Goal: Task Accomplishment & Management: Manage account settings

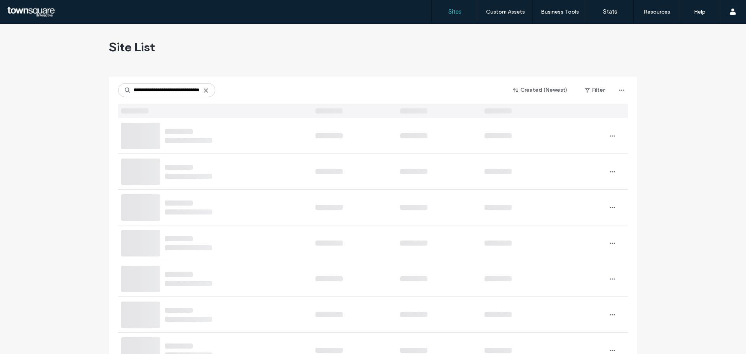
type input "**********"
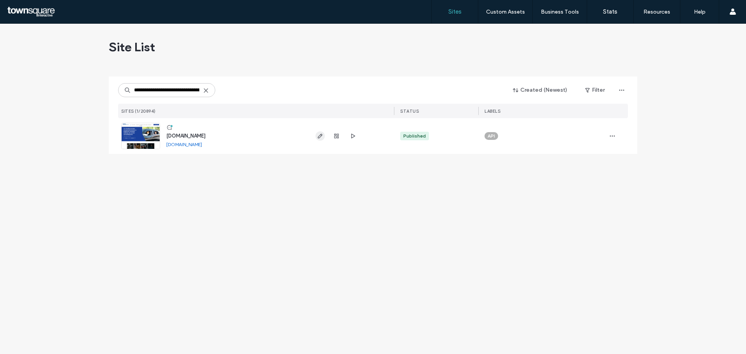
click at [319, 136] on use "button" at bounding box center [320, 136] width 5 height 5
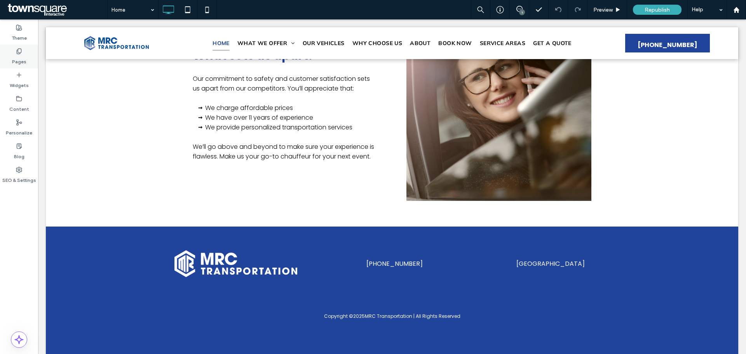
click at [18, 61] on label "Pages" at bounding box center [19, 59] width 14 height 11
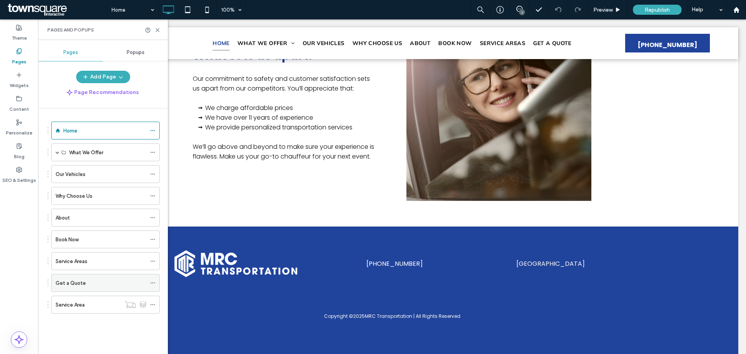
click at [84, 280] on label "Get a Quote" at bounding box center [71, 283] width 30 height 14
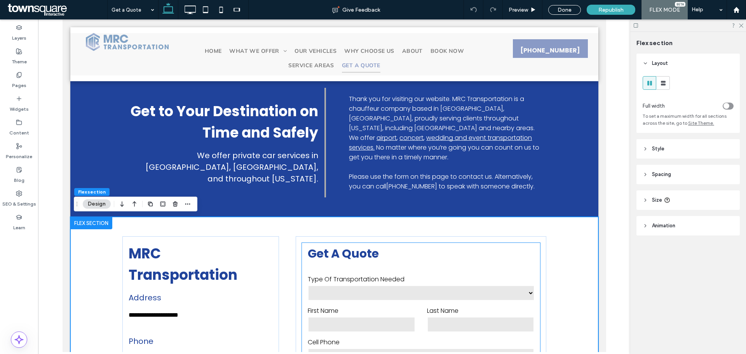
click at [449, 250] on h3 "Get a Quote" at bounding box center [420, 254] width 238 height 14
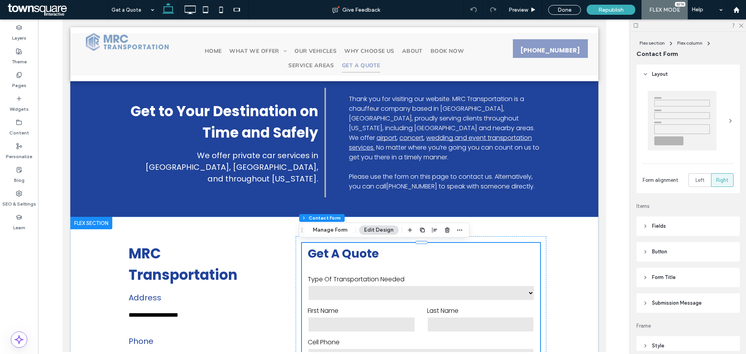
type input "*"
type input "***"
type input "*"
type input "***"
click at [334, 230] on button "Manage Form" at bounding box center [330, 229] width 45 height 9
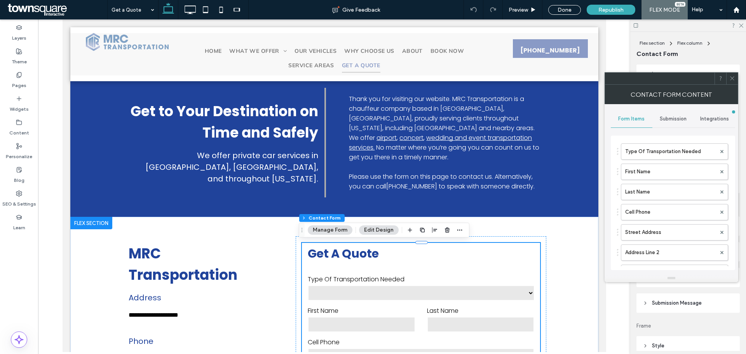
click at [667, 118] on span "Submission" at bounding box center [673, 119] width 27 height 6
click at [660, 154] on label "New submission notification" at bounding box center [673, 156] width 104 height 16
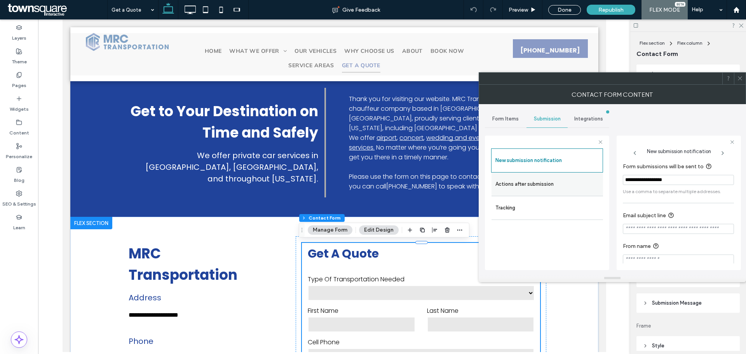
drag, startPoint x: 682, startPoint y: 180, endPoint x: 601, endPoint y: 181, distance: 80.4
click at [601, 181] on div "**********" at bounding box center [547, 201] width 124 height 145
paste input "******"
type input "**********"
click at [741, 80] on icon at bounding box center [740, 78] width 6 height 6
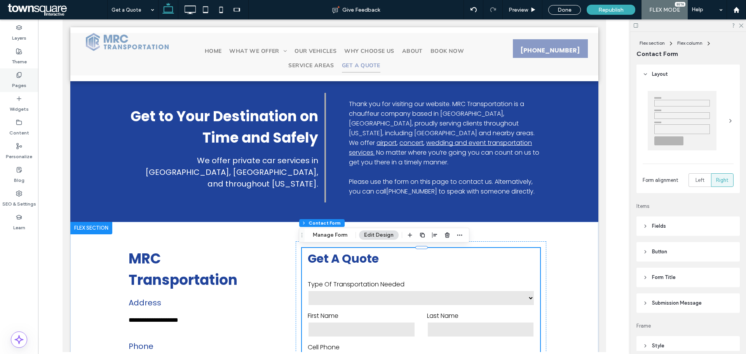
click at [26, 77] on div "Pages" at bounding box center [19, 80] width 38 height 24
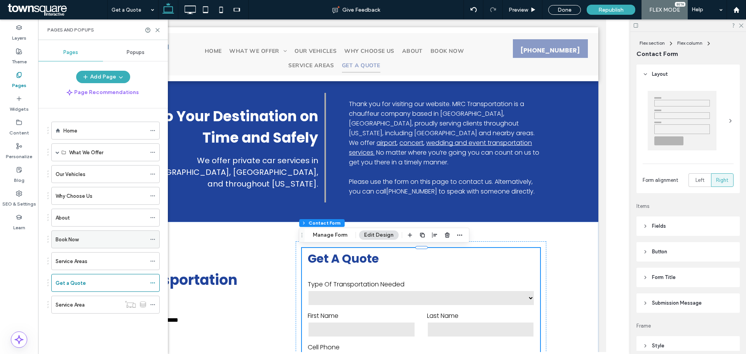
click at [99, 241] on div "Book Now" at bounding box center [101, 239] width 91 height 8
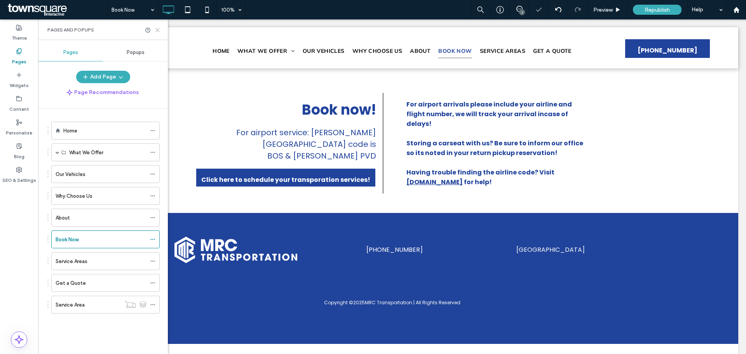
click at [157, 30] on icon at bounding box center [158, 30] width 6 height 6
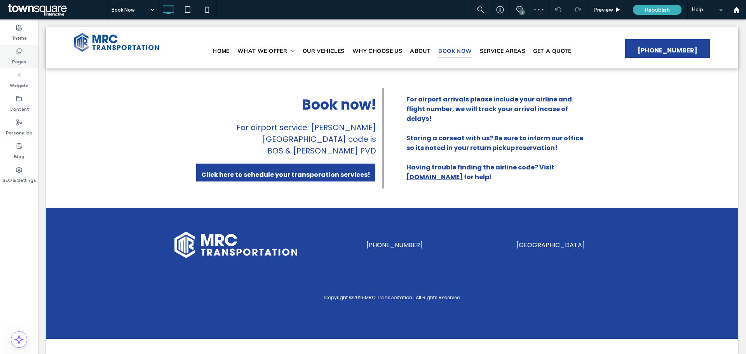
click at [19, 57] on label "Pages" at bounding box center [19, 59] width 14 height 11
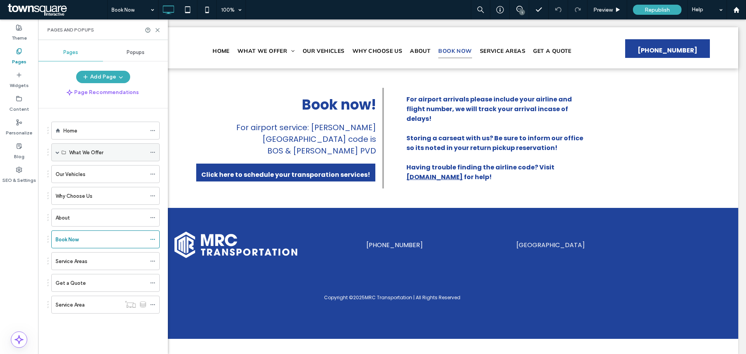
click at [57, 153] on span at bounding box center [58, 152] width 4 height 4
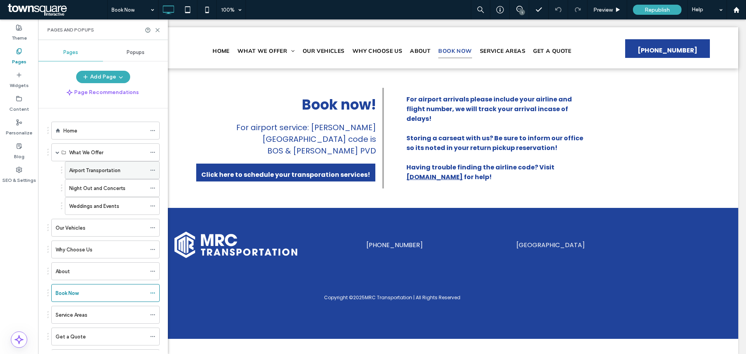
click at [87, 172] on label "Airport Transportation" at bounding box center [94, 171] width 51 height 14
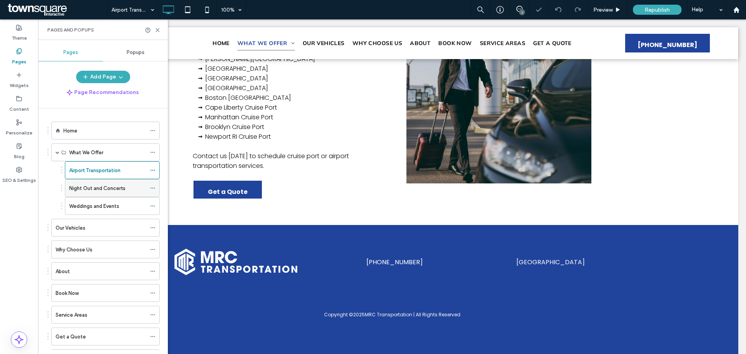
scroll to position [284, 0]
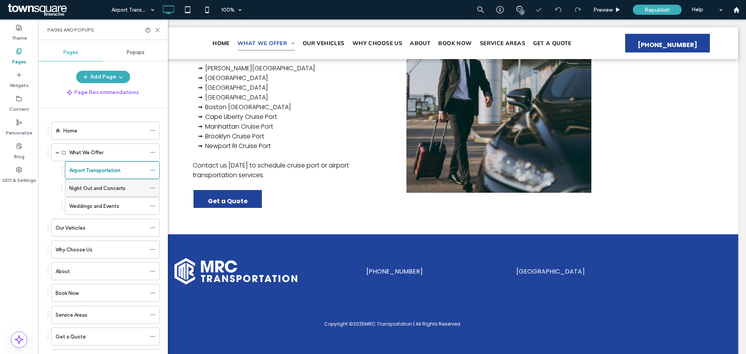
click at [116, 185] on label "Night Out and Concerts" at bounding box center [97, 188] width 56 height 14
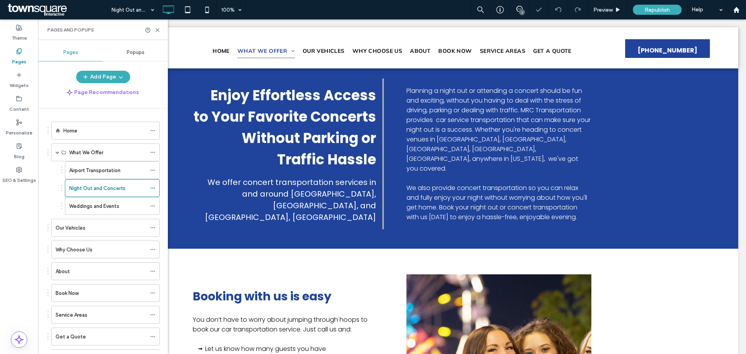
scroll to position [252, 0]
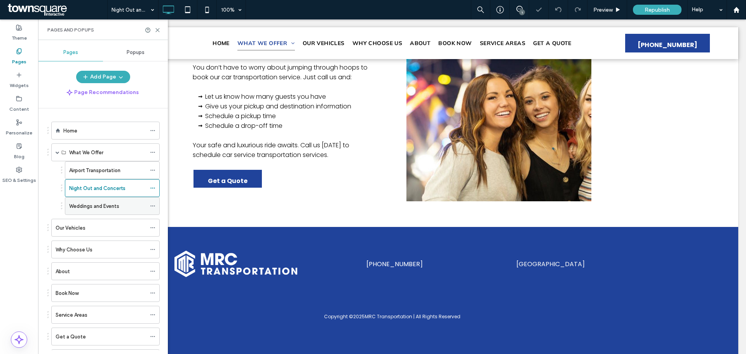
click at [105, 205] on label "Weddings and Events" at bounding box center [94, 206] width 50 height 14
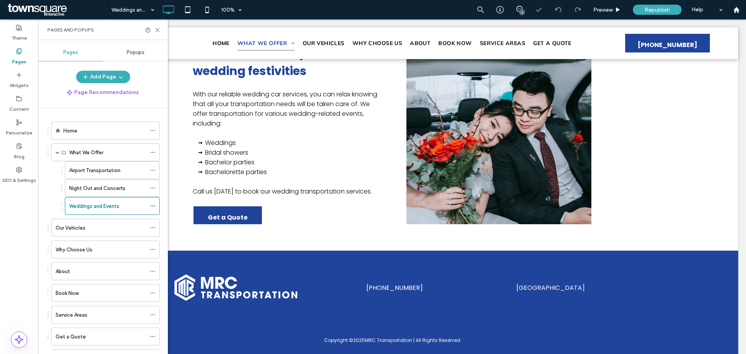
scroll to position [272, 0]
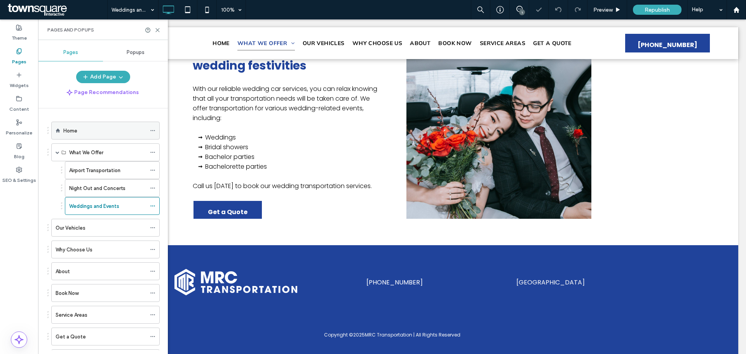
click at [100, 132] on div "Home" at bounding box center [104, 131] width 83 height 8
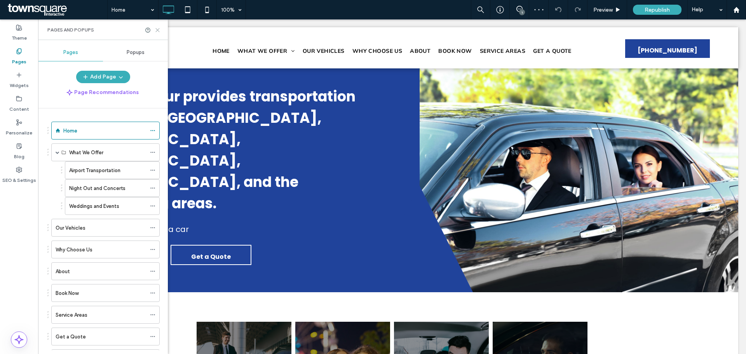
click at [160, 30] on icon at bounding box center [158, 30] width 6 height 6
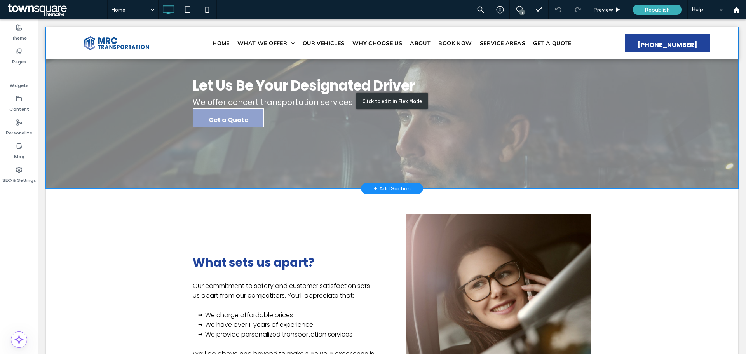
scroll to position [1062, 0]
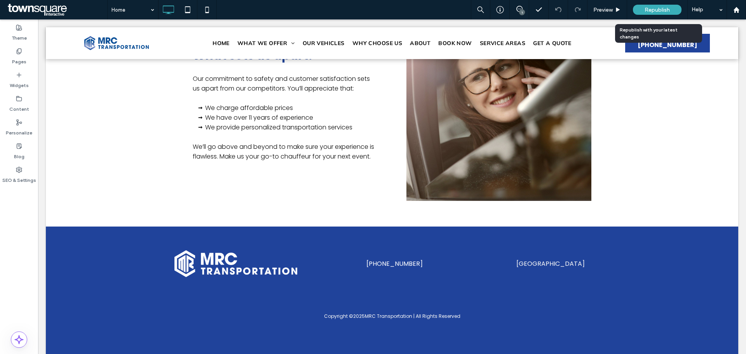
click at [645, 10] on span "Republish" at bounding box center [656, 10] width 25 height 7
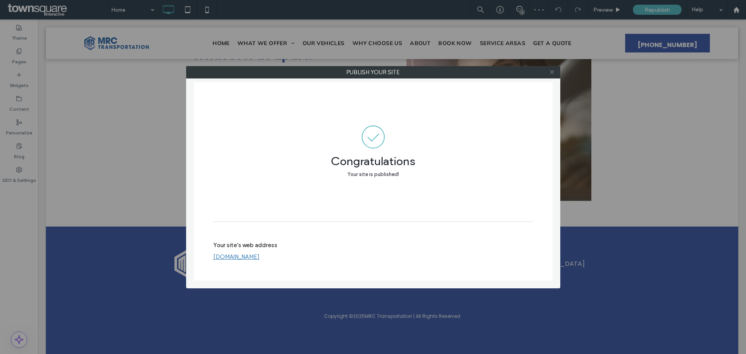
click at [549, 73] on icon at bounding box center [552, 72] width 6 height 6
